Goal: Find specific page/section: Locate a particular part of the current website

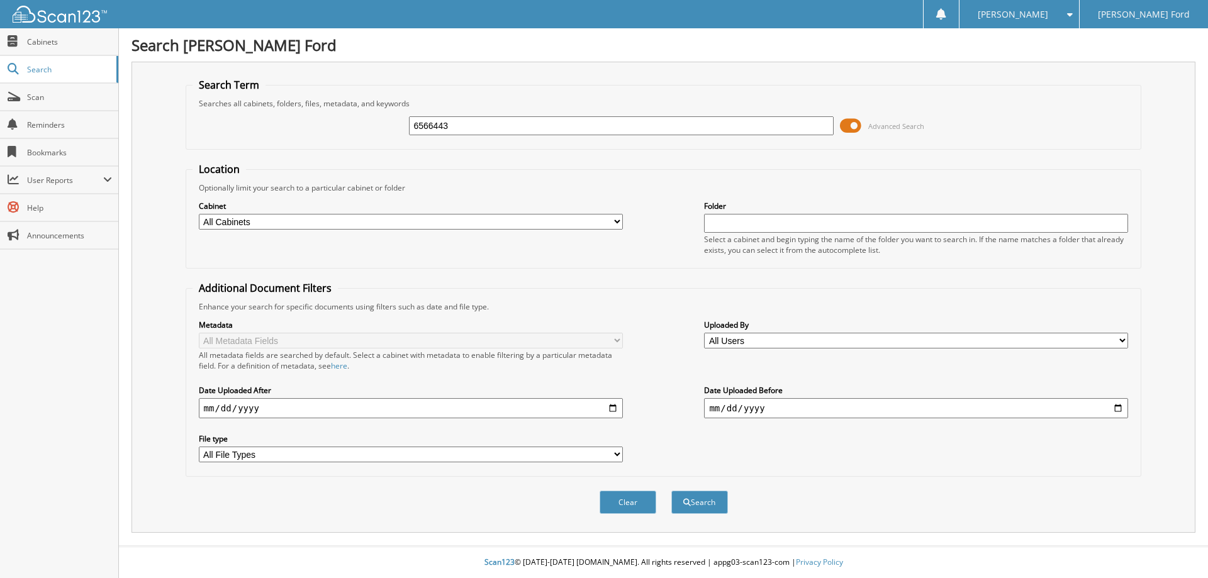
type input "6566443"
click at [671, 491] on button "Search" at bounding box center [699, 502] width 57 height 23
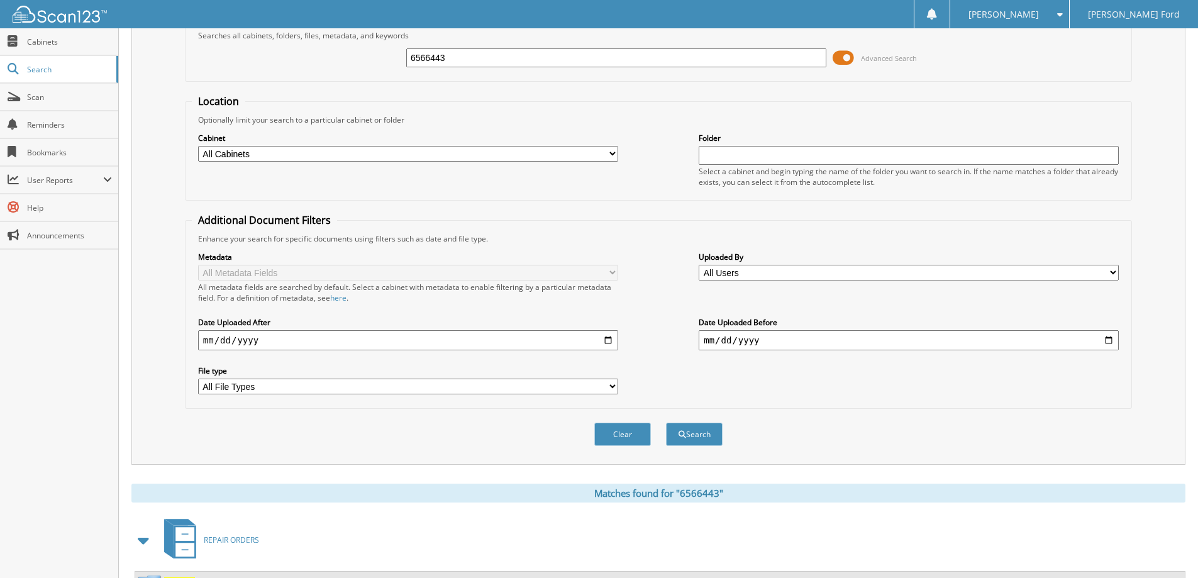
scroll to position [174, 0]
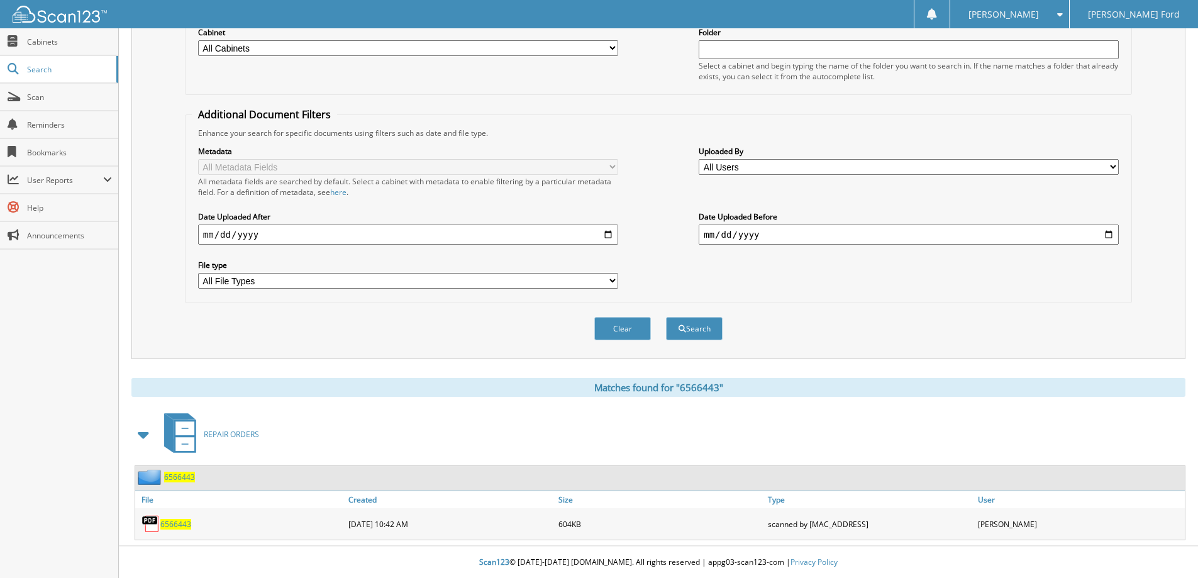
click at [176, 521] on span "6566443" at bounding box center [175, 524] width 31 height 11
